Goal: Task Accomplishment & Management: Use online tool/utility

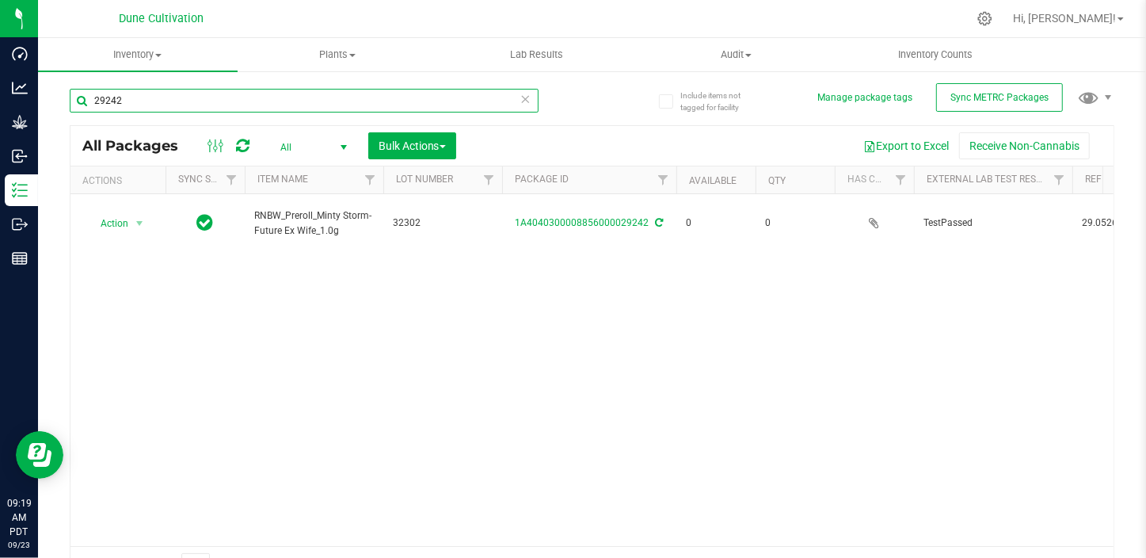
click at [130, 107] on input "29242" at bounding box center [304, 101] width 469 height 24
type input "2"
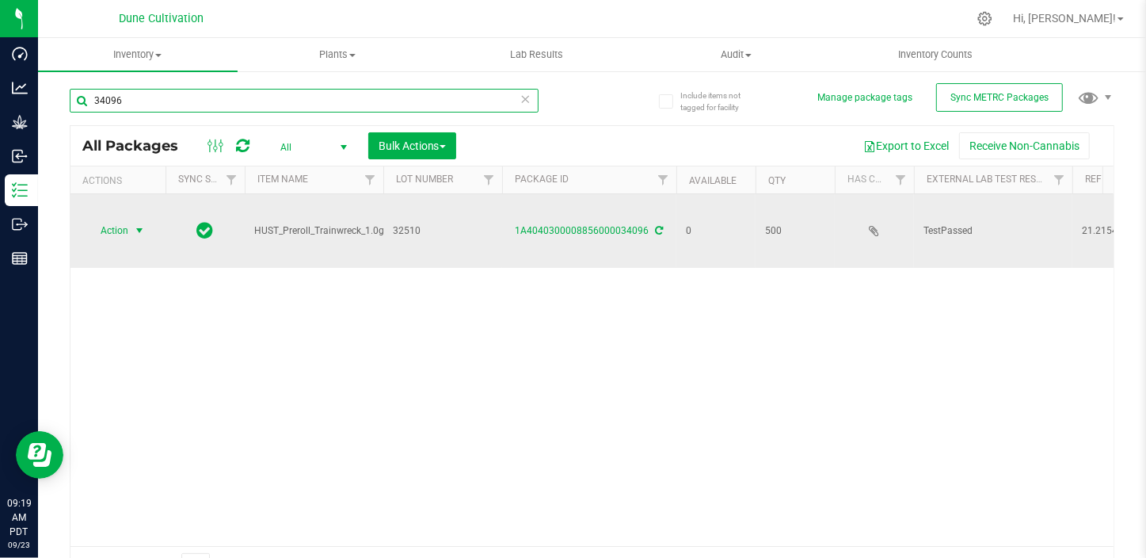
type input "34096"
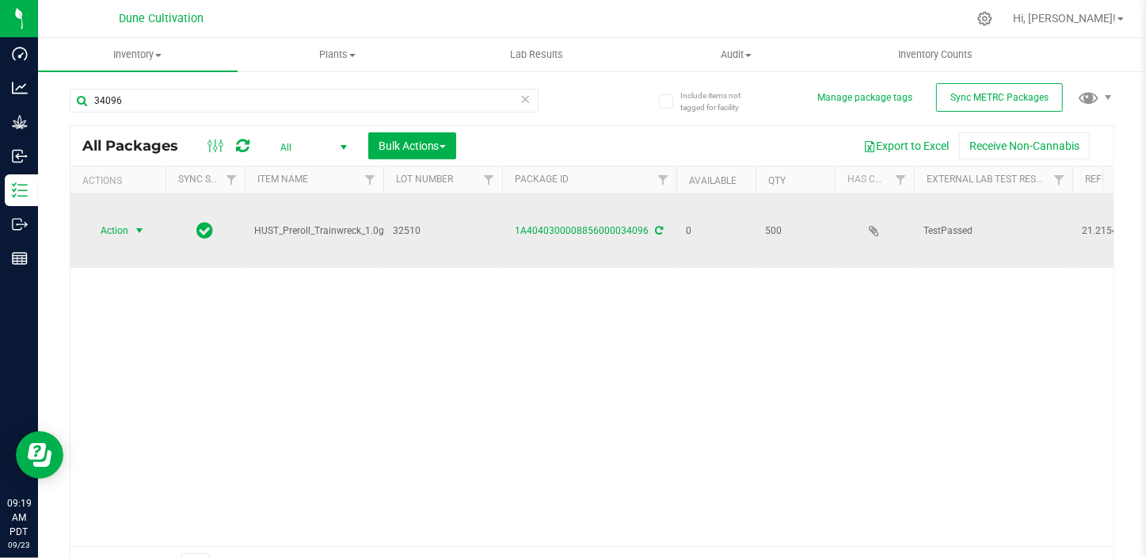
click at [133, 229] on span "select" at bounding box center [139, 230] width 13 height 13
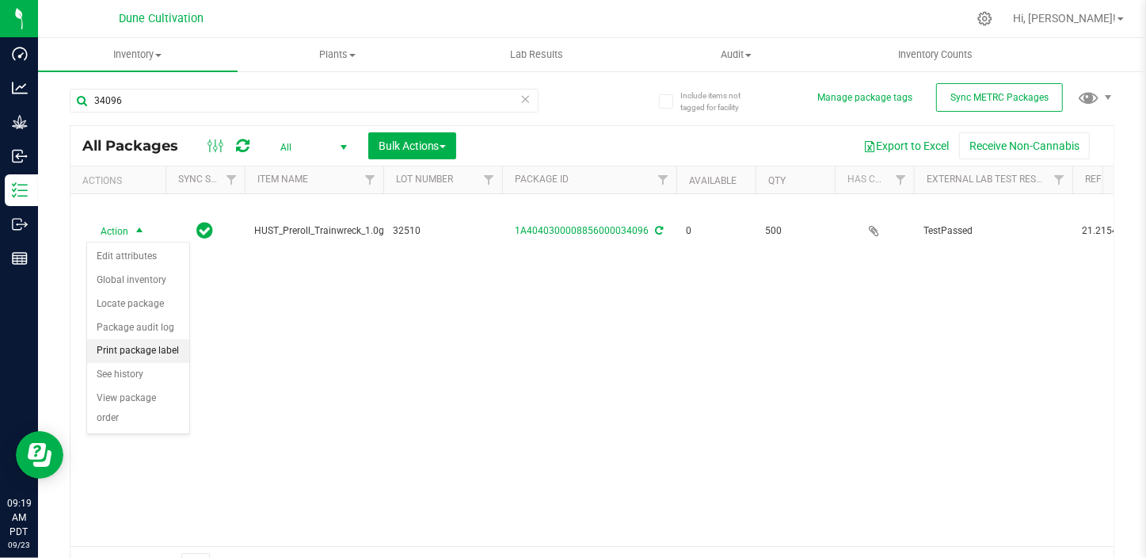
click at [160, 344] on li "Print package label" at bounding box center [138, 351] width 102 height 24
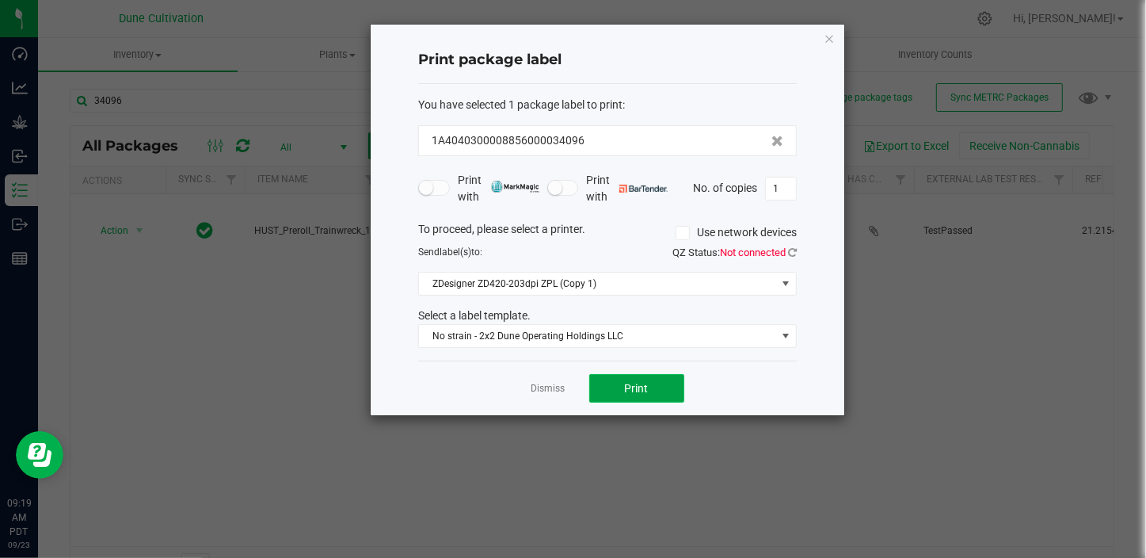
click at [638, 391] on span "Print" at bounding box center [637, 388] width 24 height 13
click at [541, 394] on link "Dismiss" at bounding box center [548, 388] width 34 height 13
